Goal: Transaction & Acquisition: Download file/media

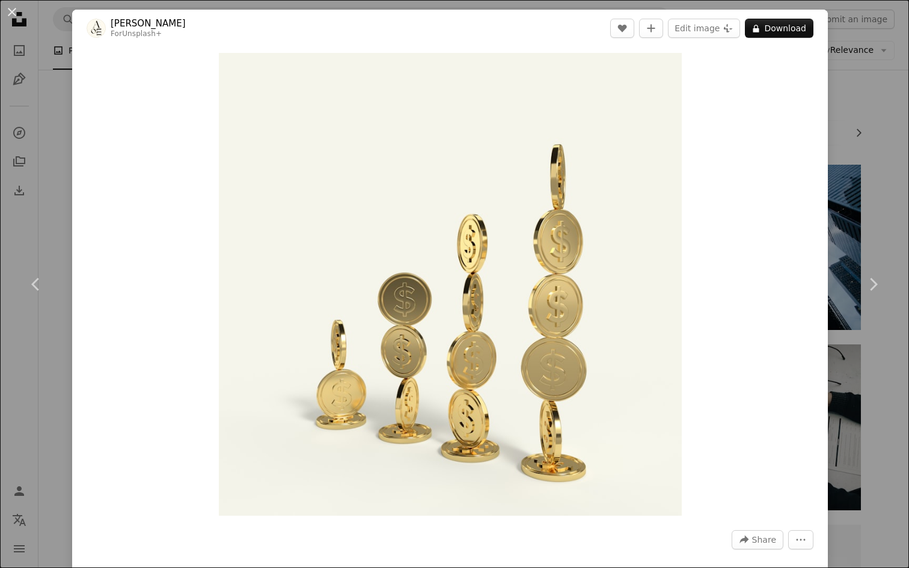
scroll to position [8132, 0]
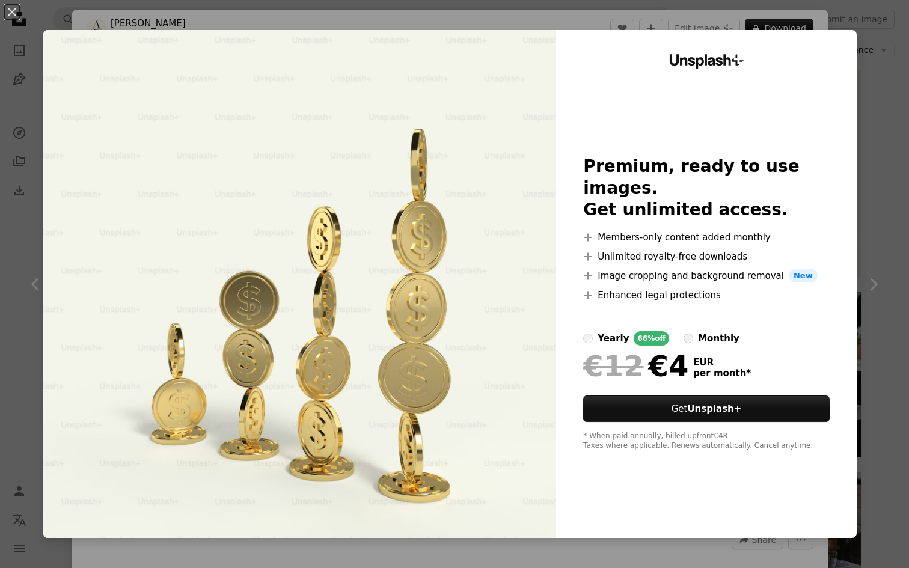
click at [542, 559] on div "An X shape Unsplash+ Premium, ready to use images. Get unlimited access. A plus…" at bounding box center [454, 284] width 909 height 568
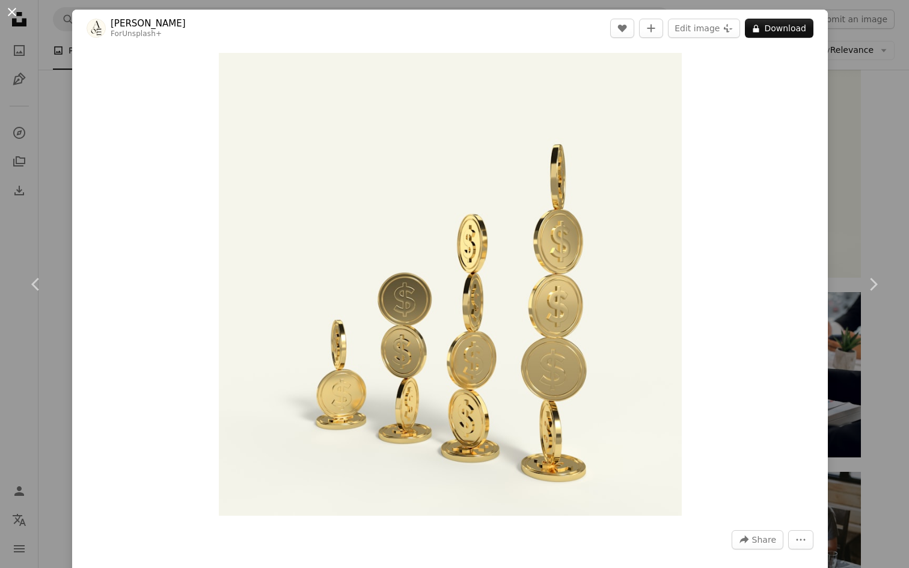
click at [10, 5] on button "An X shape" at bounding box center [12, 12] width 14 height 14
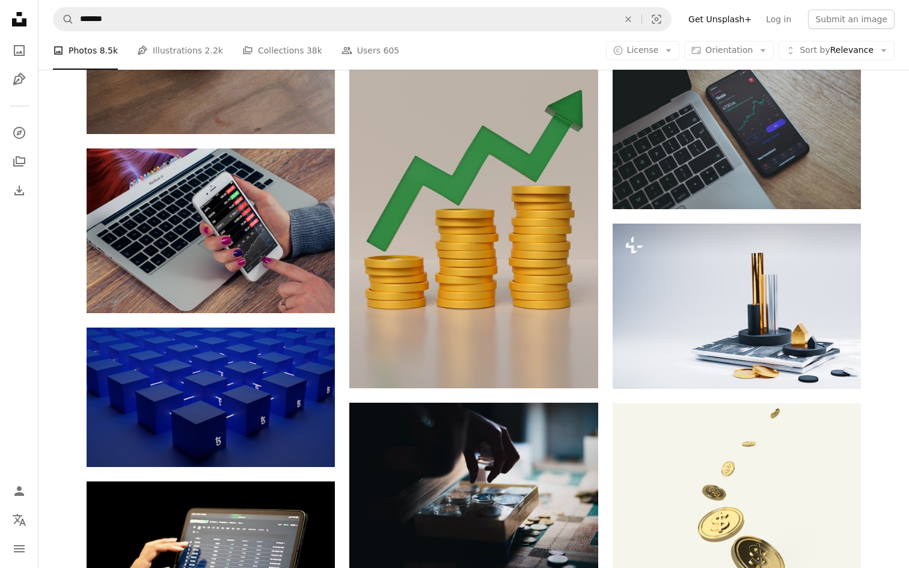
scroll to position [11911, 0]
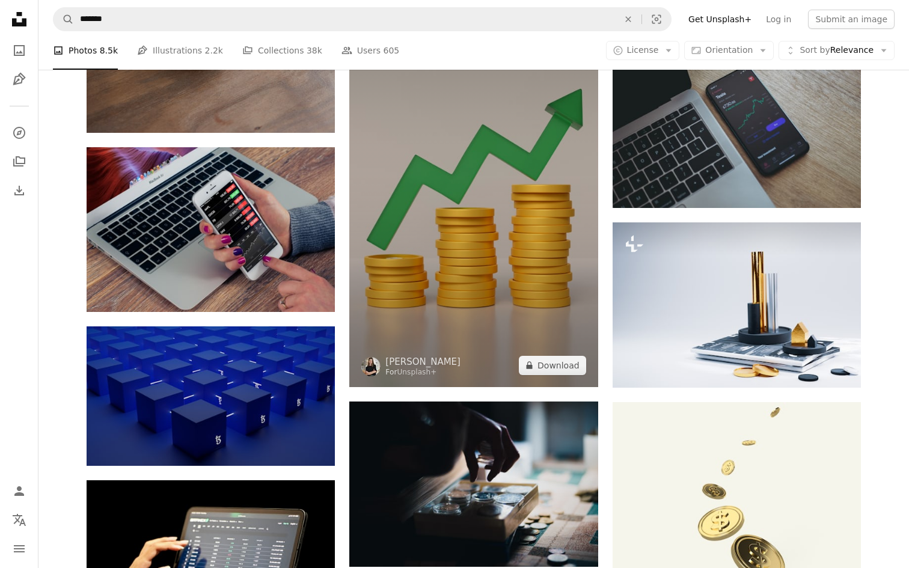
click at [493, 245] on img at bounding box center [473, 166] width 248 height 442
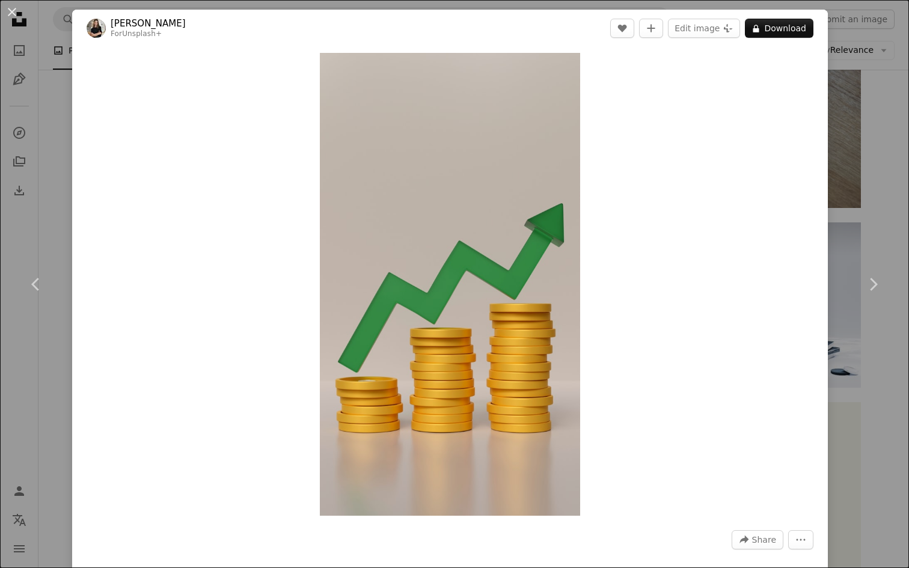
click at [887, 407] on div "An X shape Chevron left Chevron right [PERSON_NAME] For Unsplash+ A heart A plu…" at bounding box center [454, 284] width 909 height 568
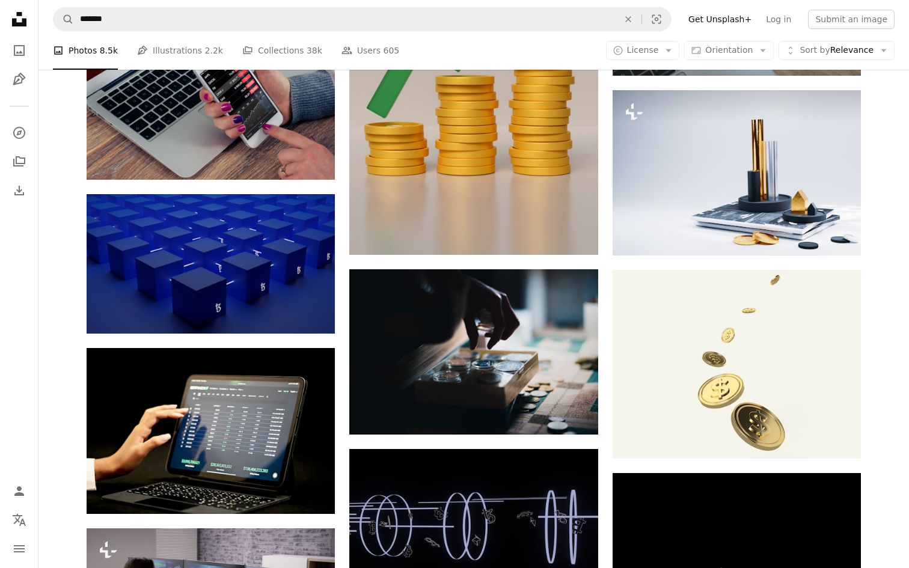
scroll to position [11897, 0]
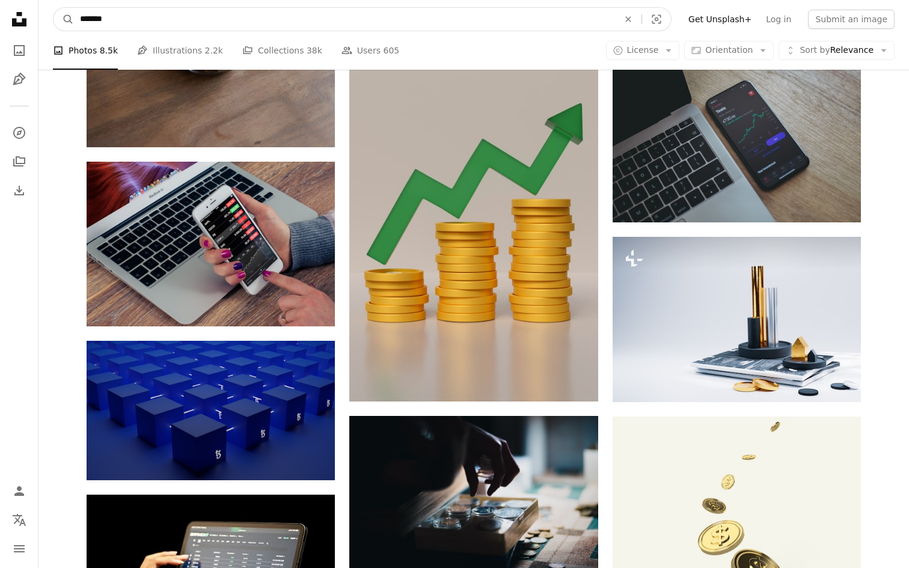
click at [172, 19] on input "*******" at bounding box center [344, 19] width 541 height 23
type input "*******"
click button "A magnifying glass" at bounding box center [63, 19] width 20 height 23
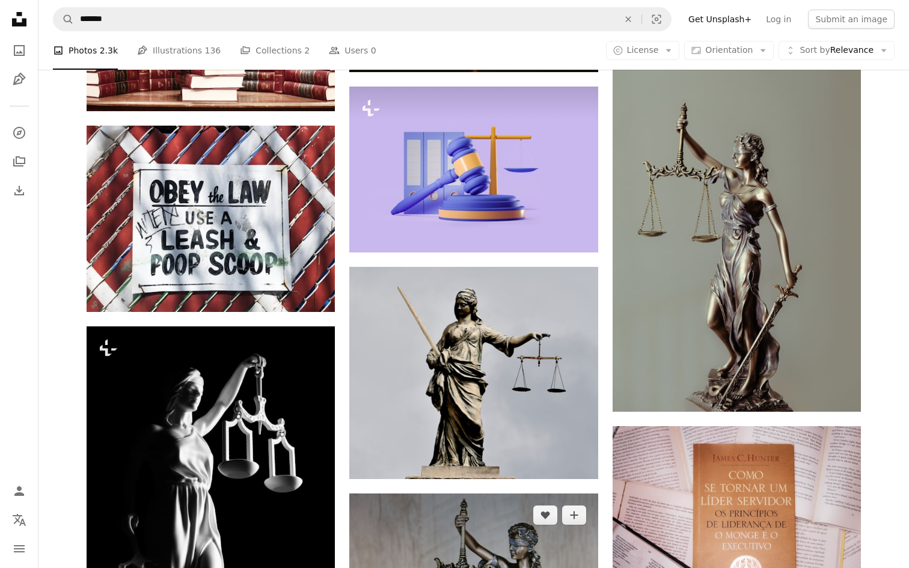
scroll to position [1250, 0]
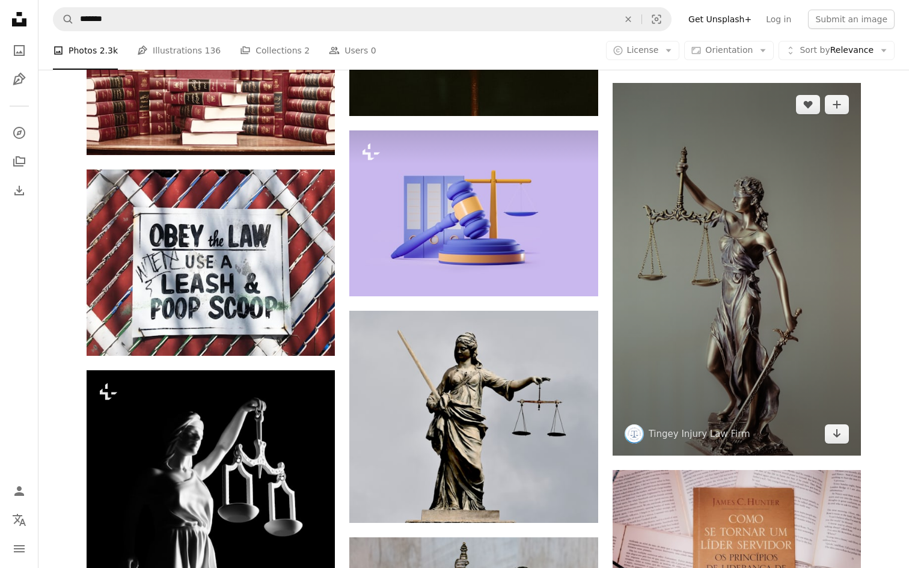
click at [684, 311] on img at bounding box center [736, 269] width 248 height 373
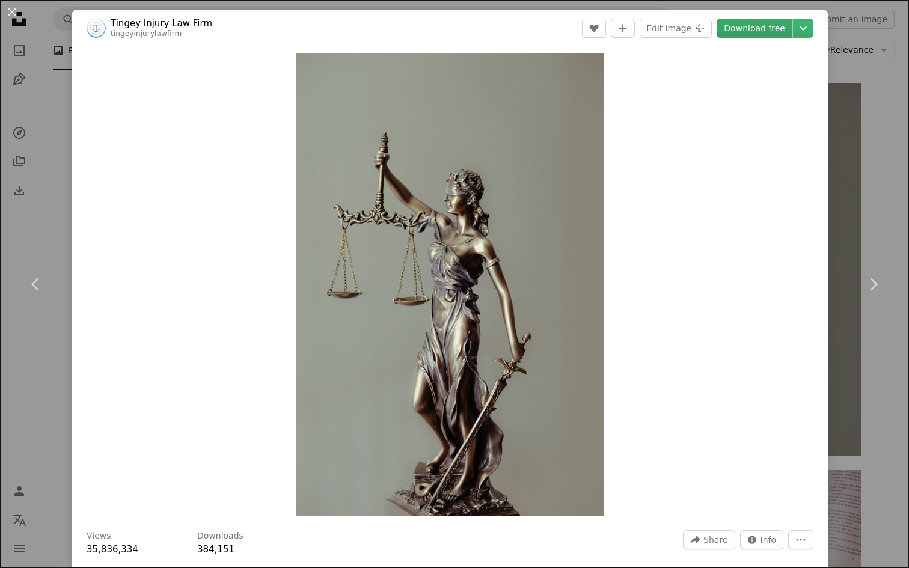
click at [783, 33] on link "Download free" at bounding box center [754, 28] width 76 height 19
